Goal: Contribute content

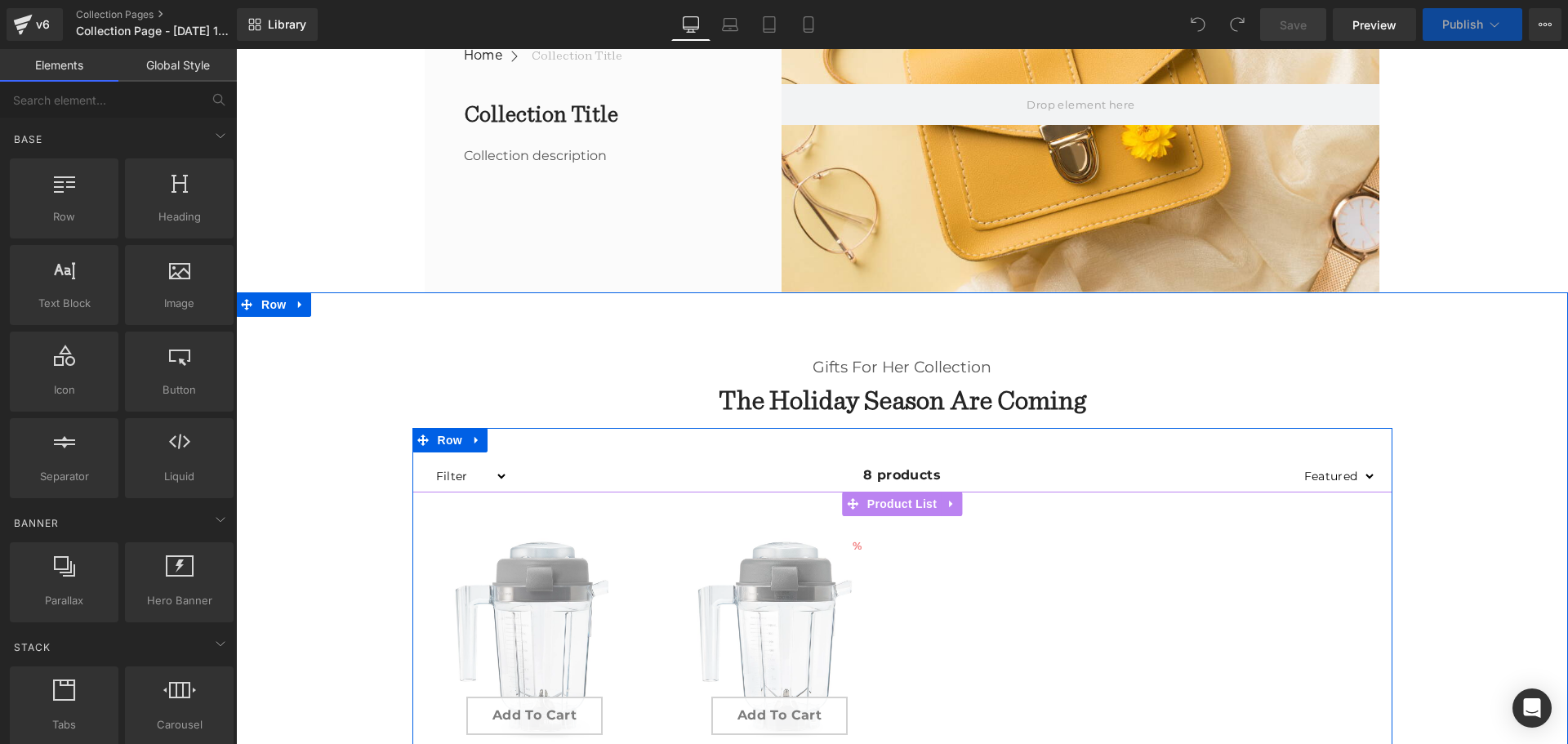
scroll to position [571, 0]
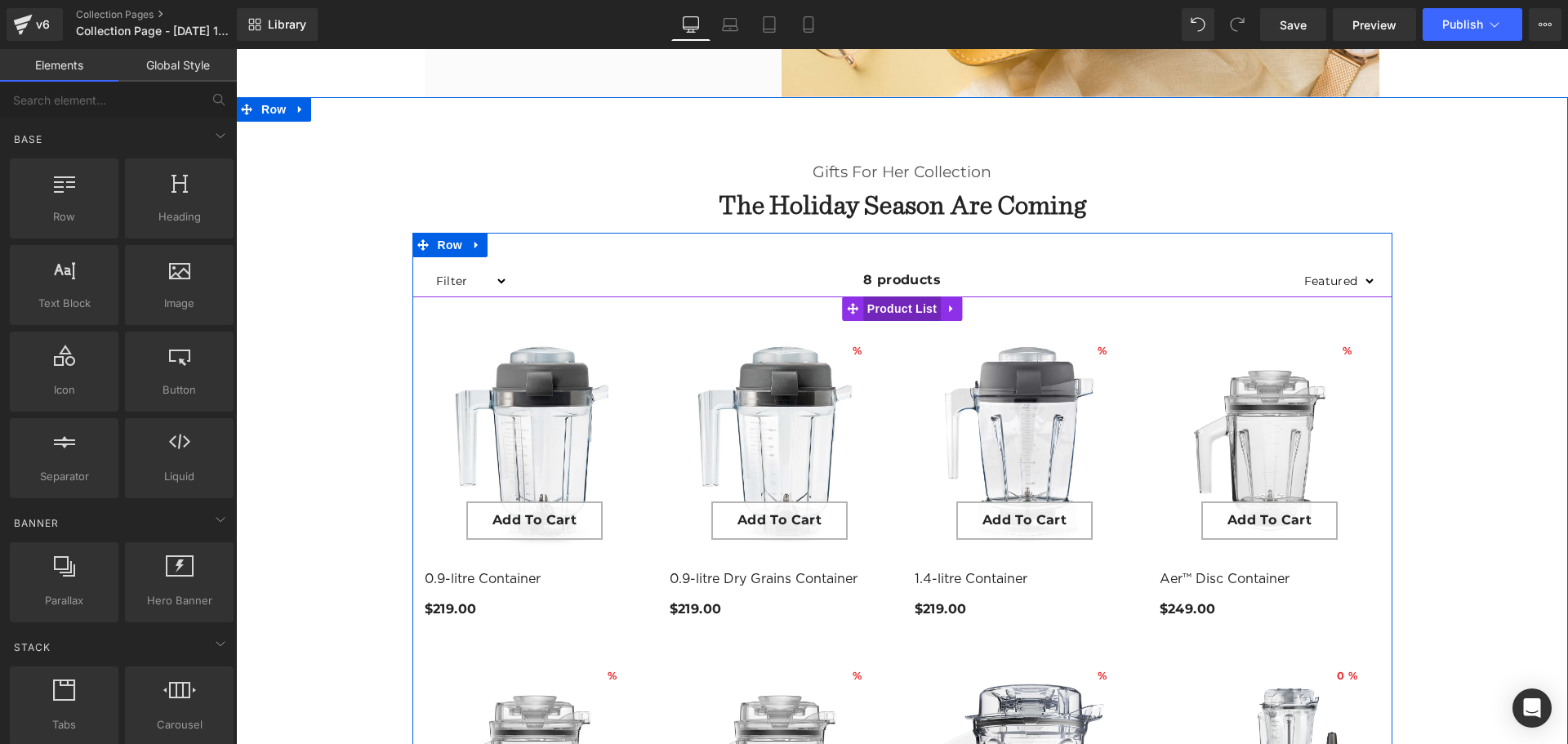
click at [894, 309] on span "Product List" at bounding box center [902, 309] width 78 height 25
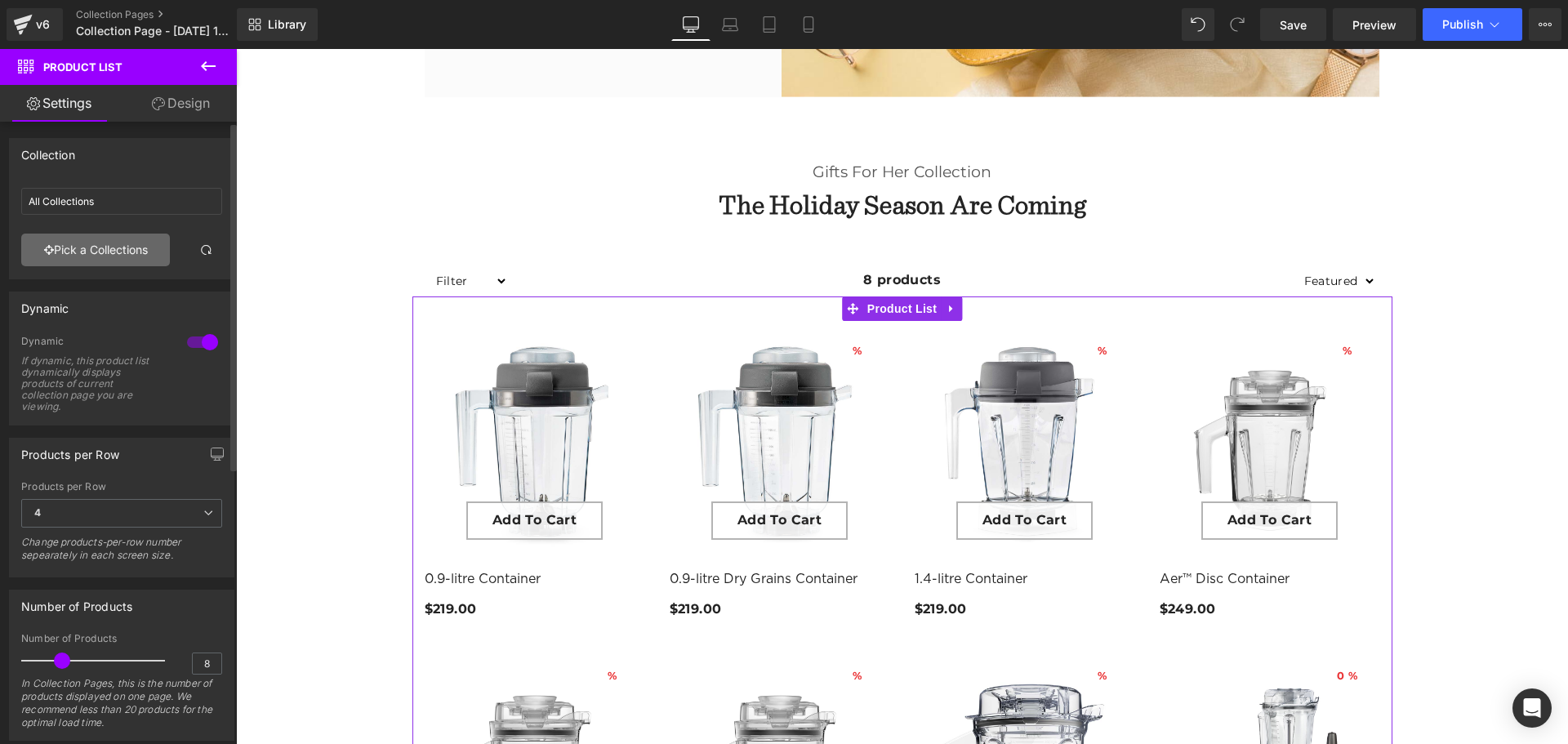
click at [99, 246] on link "Pick a Collections" at bounding box center [95, 250] width 149 height 33
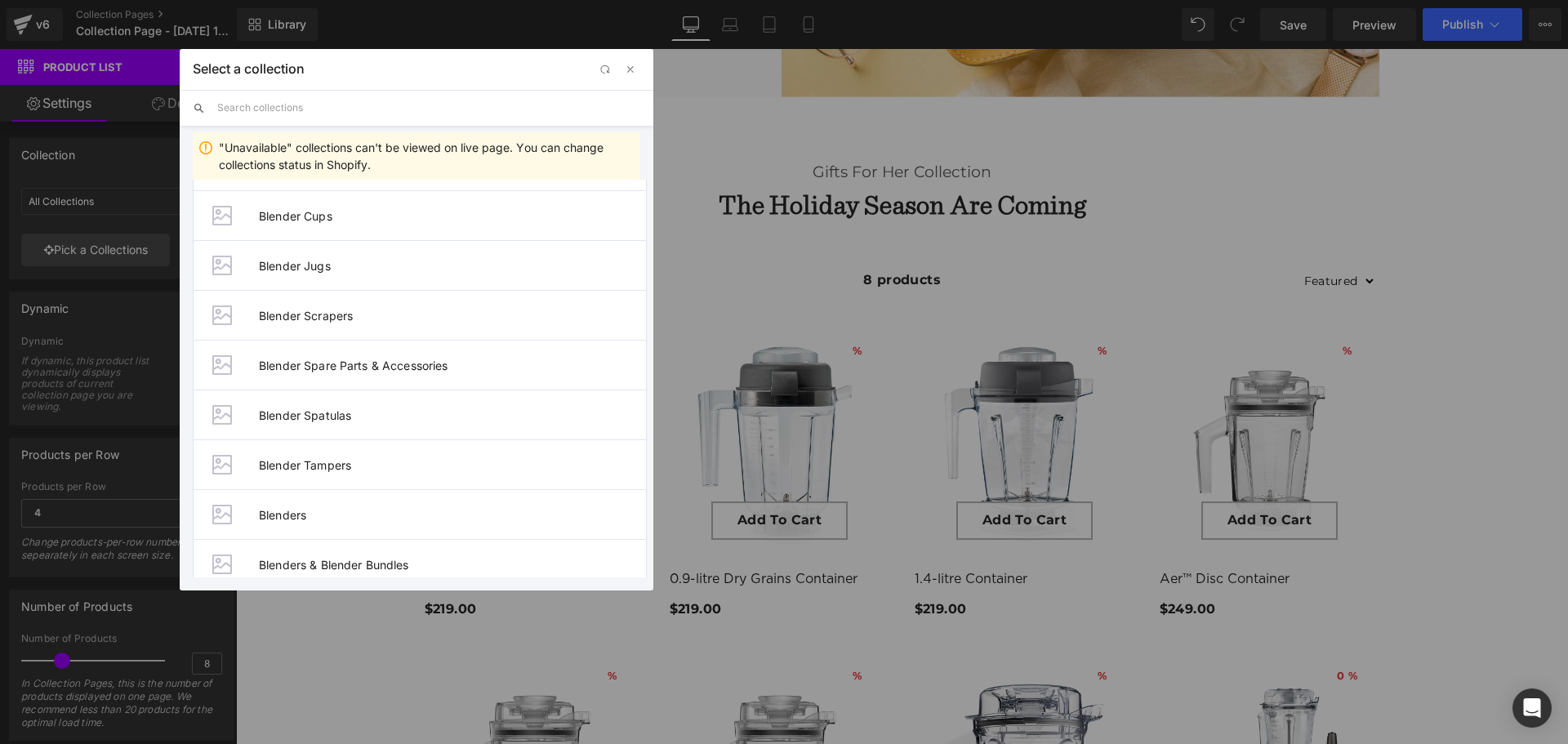
scroll to position [256, 0]
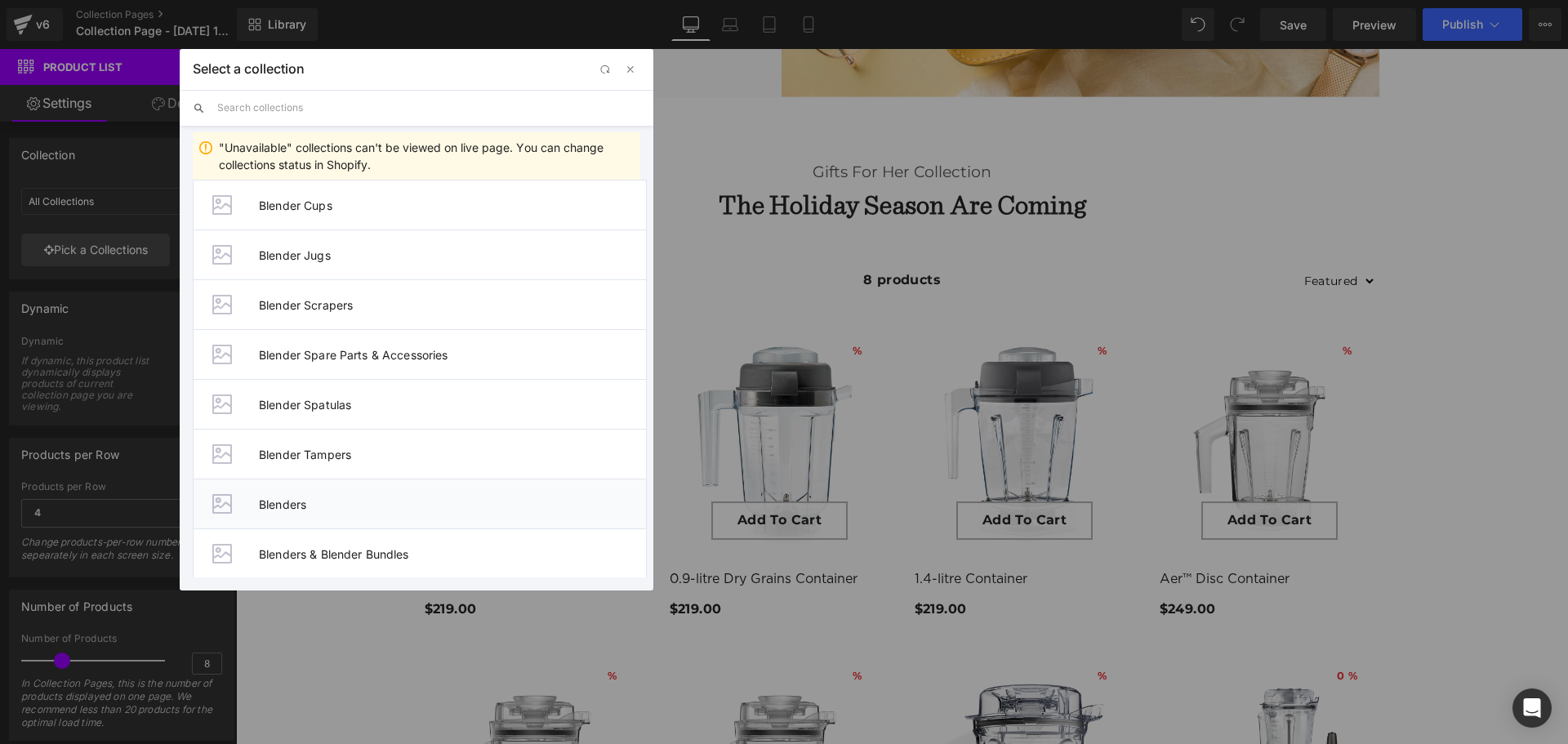
click at [290, 501] on span "Blenders" at bounding box center [453, 504] width 387 height 14
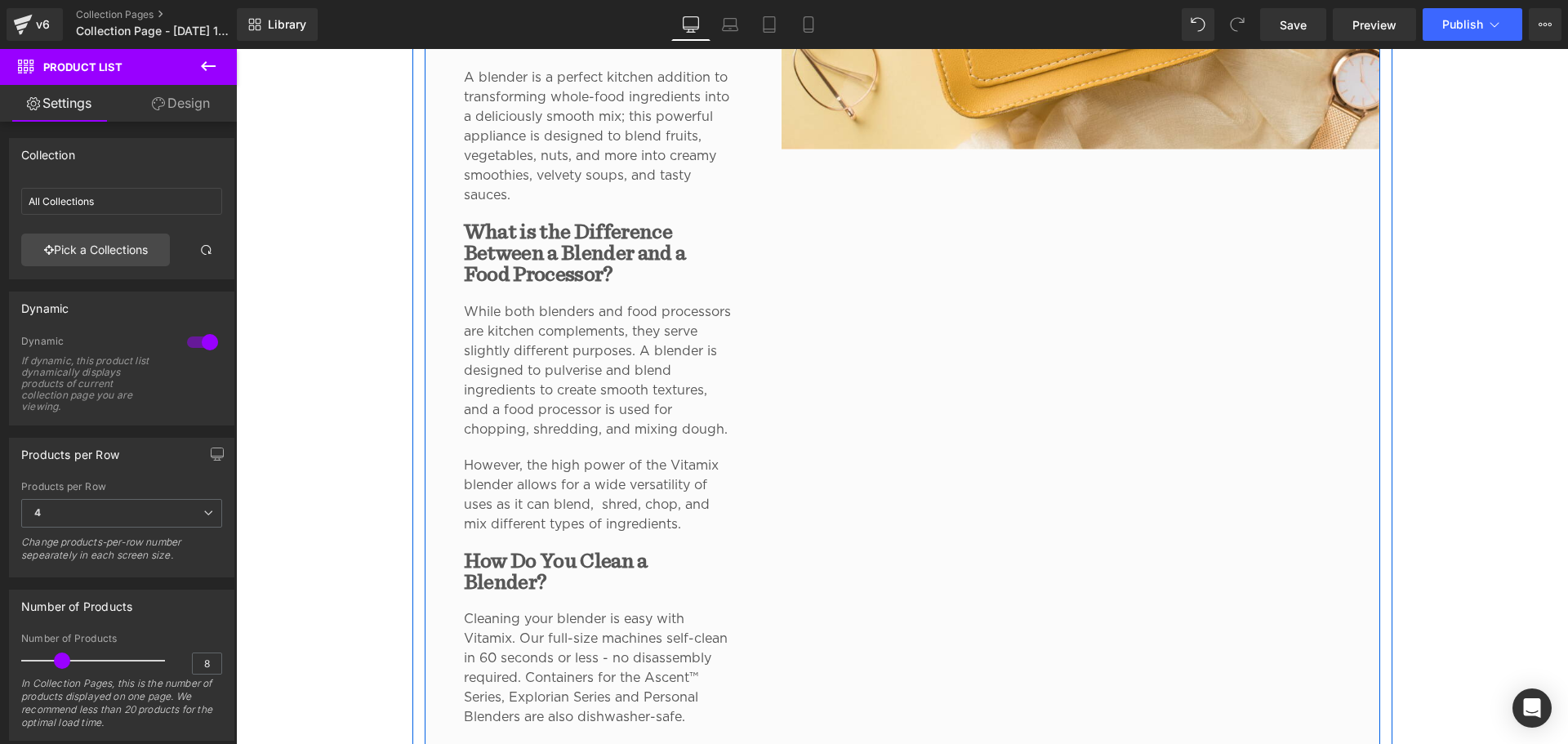
scroll to position [2042, 0]
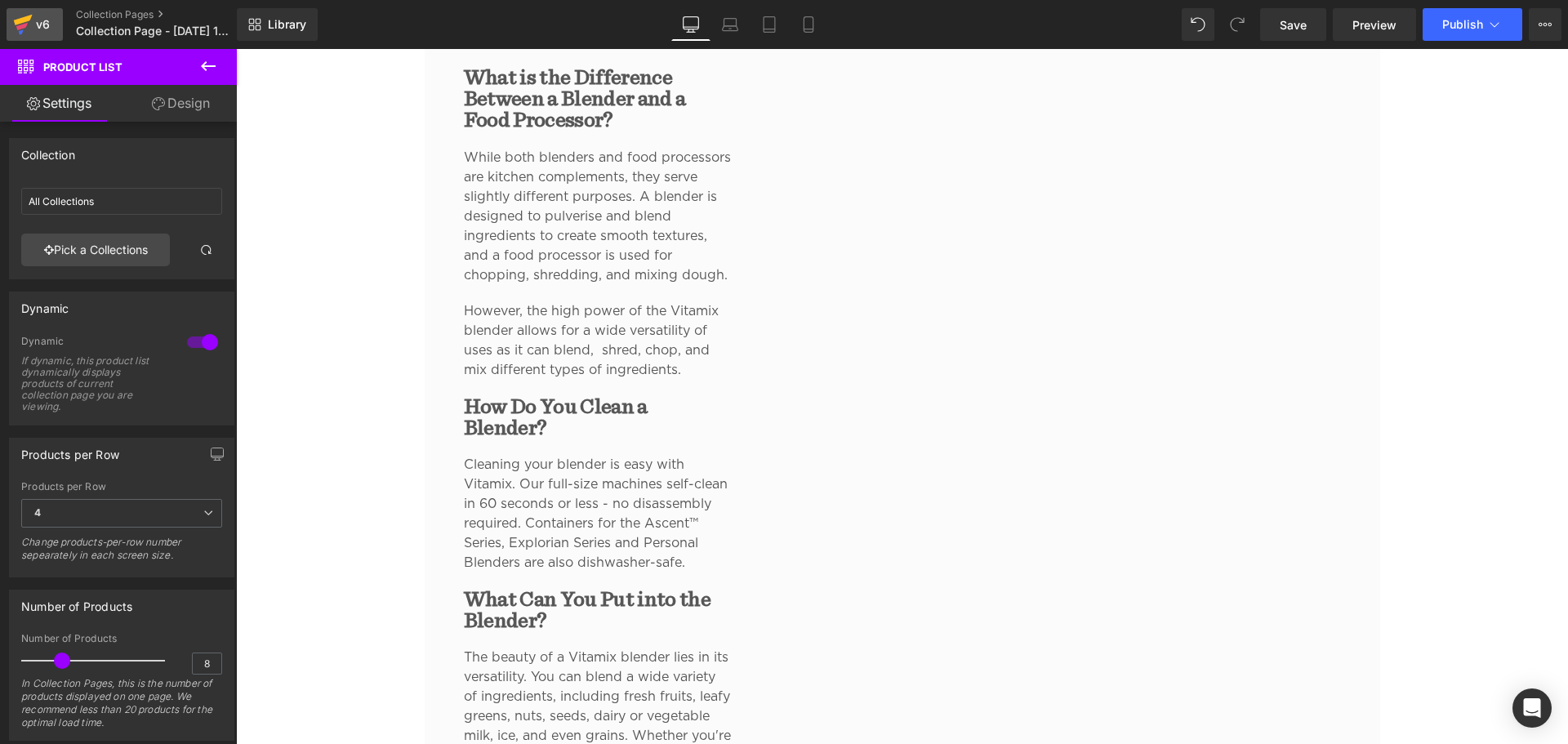
click at [30, 25] on icon at bounding box center [22, 24] width 19 height 41
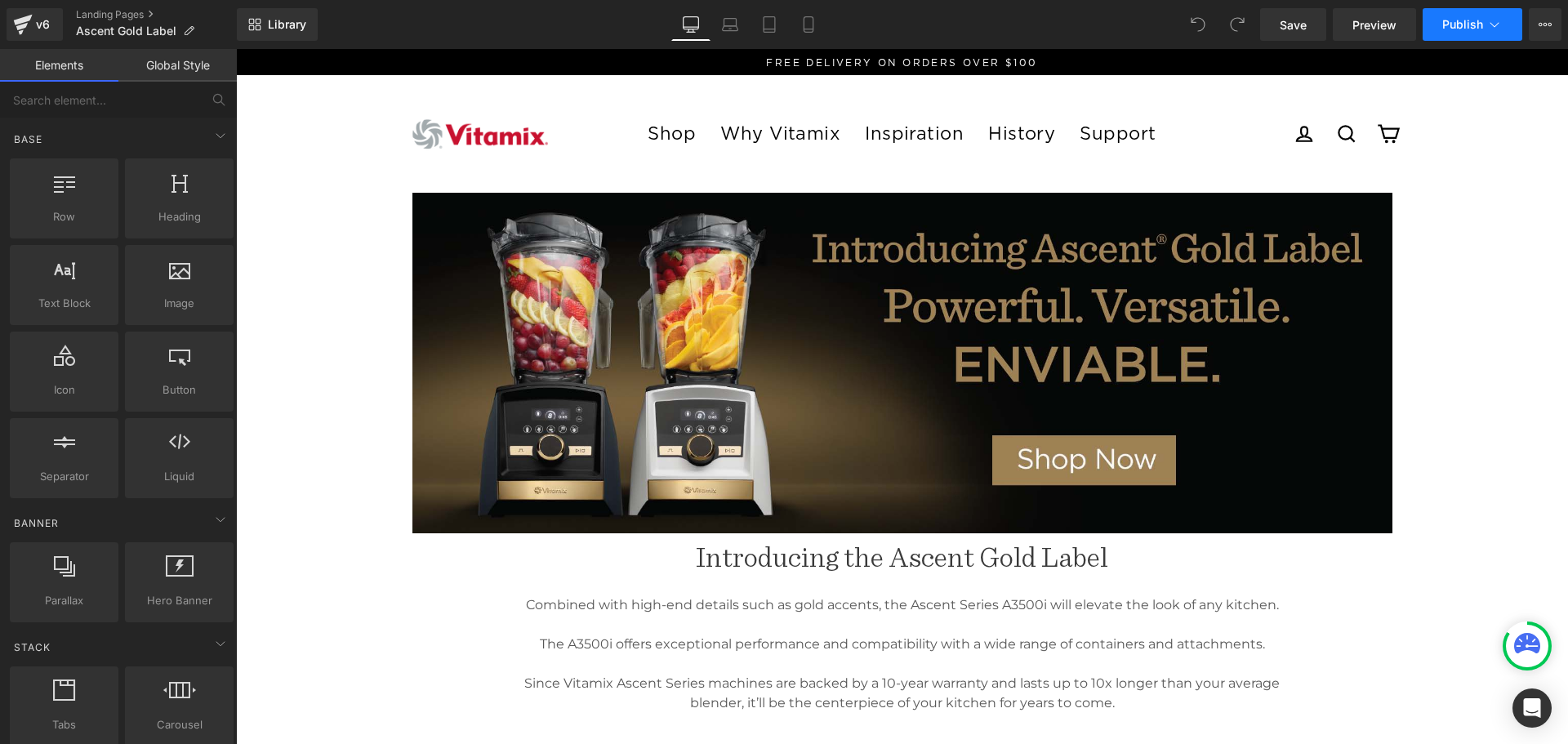
click at [1494, 26] on icon at bounding box center [1495, 25] width 16 height 16
click at [104, 12] on link "Landing Pages" at bounding box center [156, 15] width 161 height 13
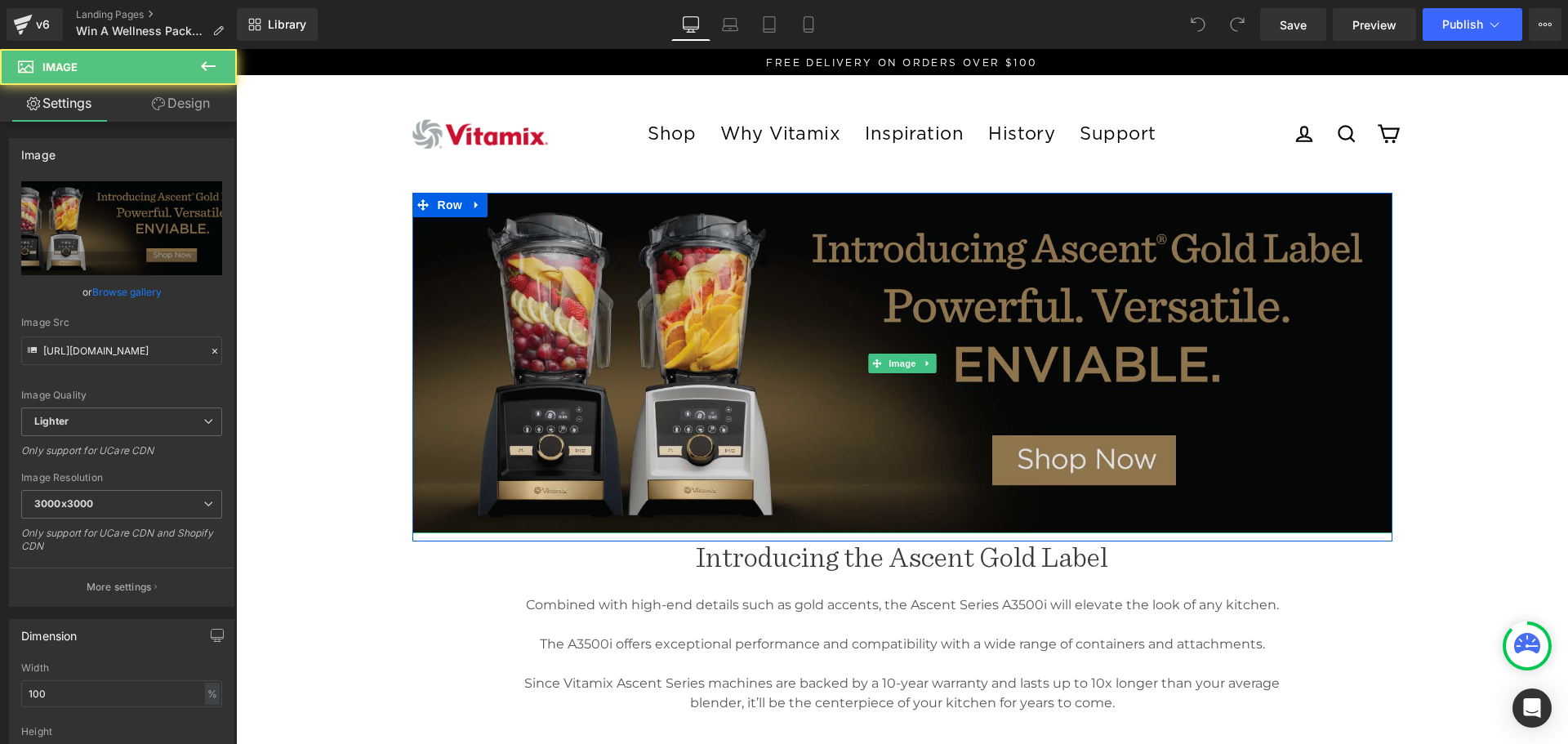
click at [718, 346] on img at bounding box center [903, 363] width 980 height 341
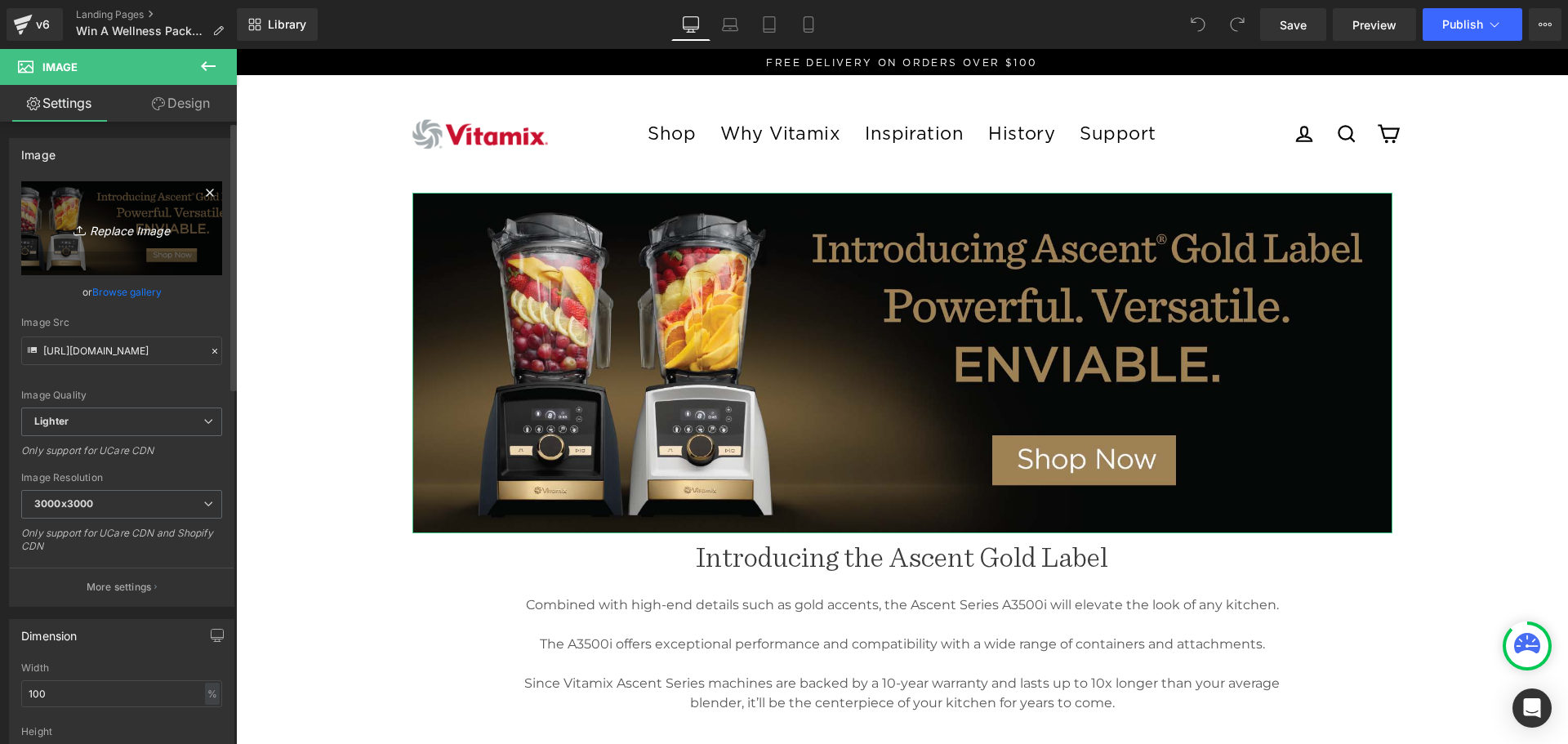
click at [113, 228] on icon "Replace Image" at bounding box center [121, 228] width 131 height 20
type input "C:\fakepath\Vitamix 2025 National Competition Web Banner 1920x668px.jpg"
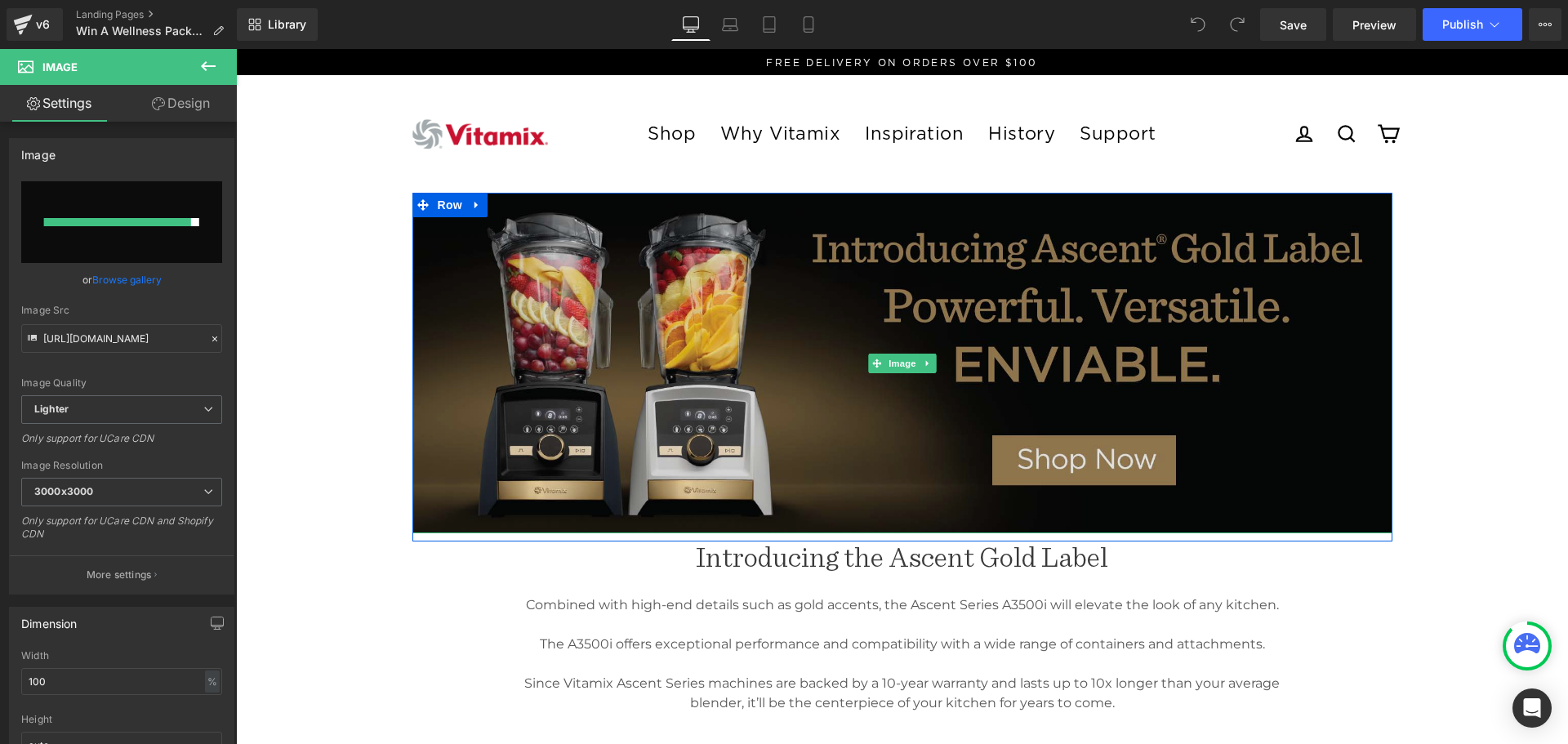
type input "https://ucarecdn.com/9dea2e3f-9974-46b3-a466-1247ac42d6bd/-/format/auto/-/previ…"
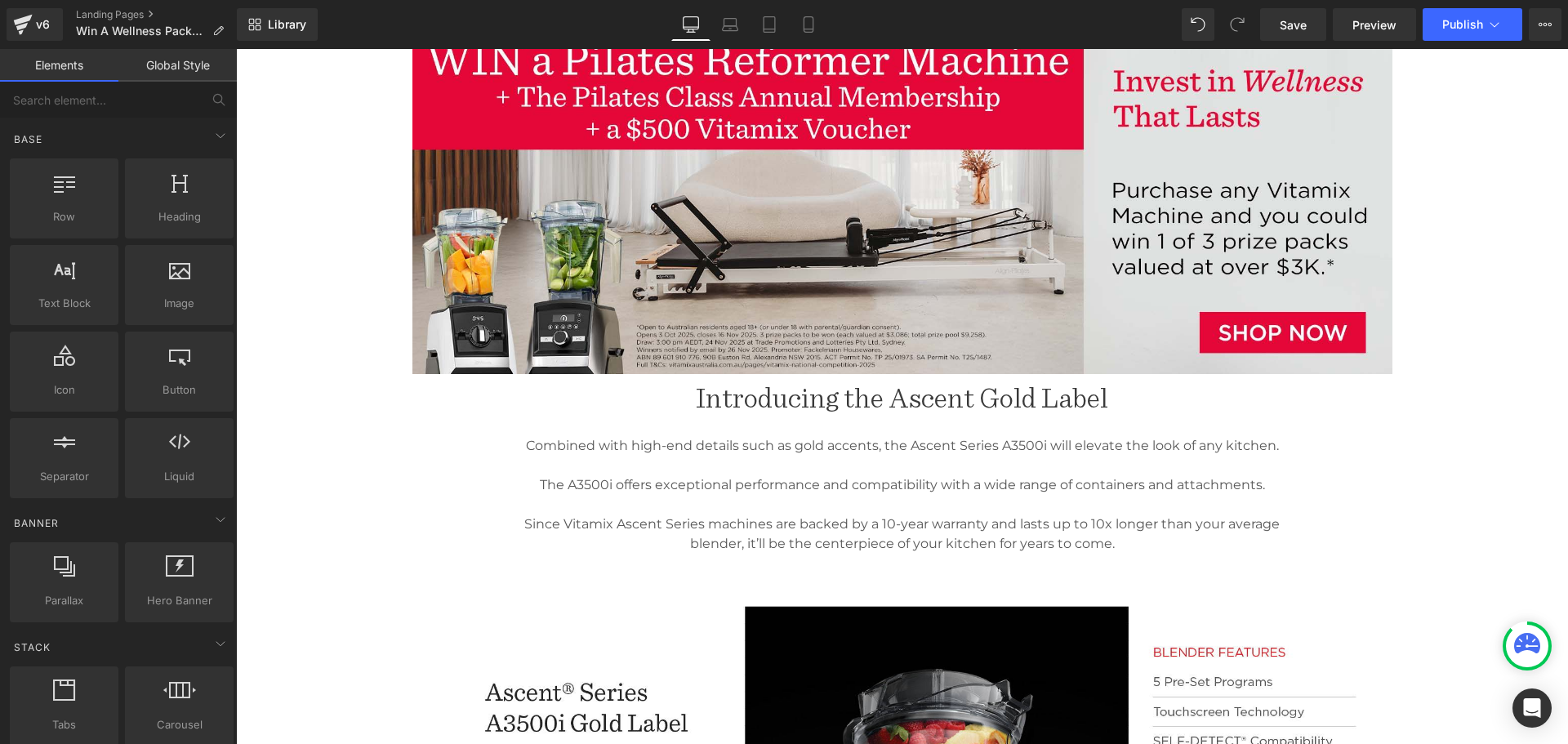
scroll to position [163, 0]
